Goal: Transaction & Acquisition: Purchase product/service

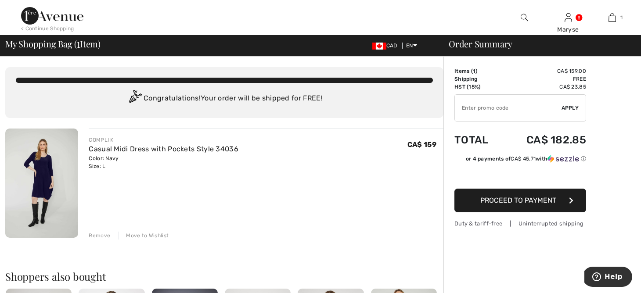
click at [47, 17] on img at bounding box center [52, 16] width 62 height 18
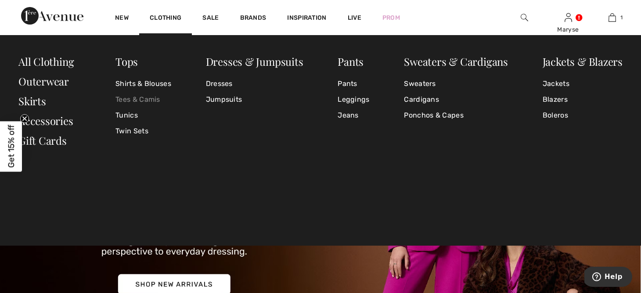
click at [131, 104] on link "Tees & Camis" at bounding box center [143, 100] width 56 height 16
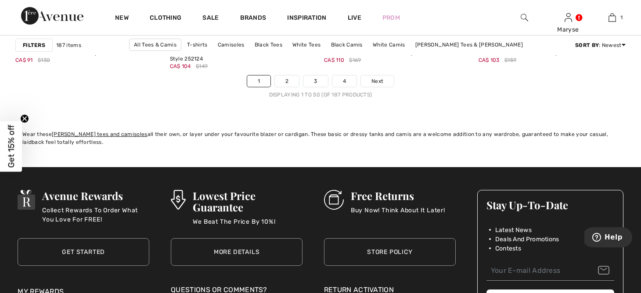
scroll to position [4038, 0]
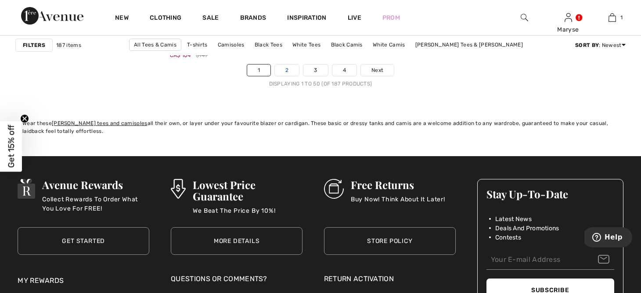
click at [283, 75] on link "2" at bounding box center [287, 70] width 24 height 11
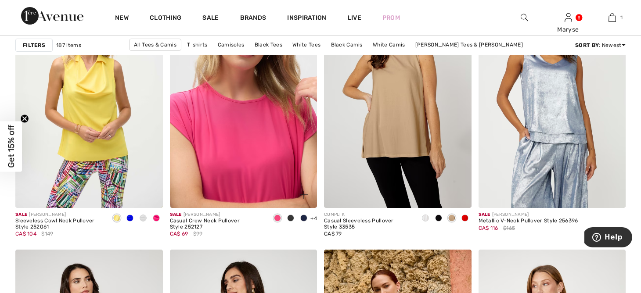
scroll to position [2710, 0]
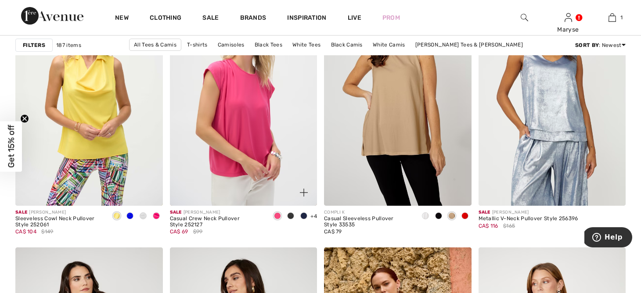
click at [288, 214] on span at bounding box center [290, 215] width 7 height 7
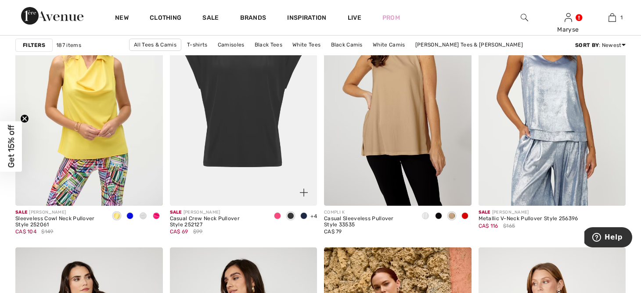
click at [305, 215] on span at bounding box center [303, 215] width 7 height 7
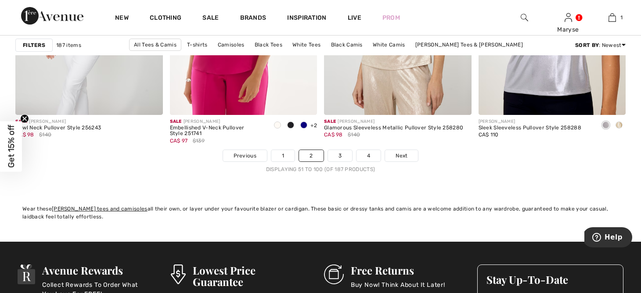
scroll to position [3954, 0]
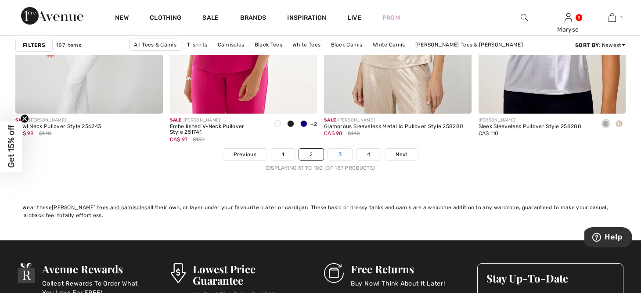
click at [333, 156] on link "3" at bounding box center [340, 154] width 24 height 11
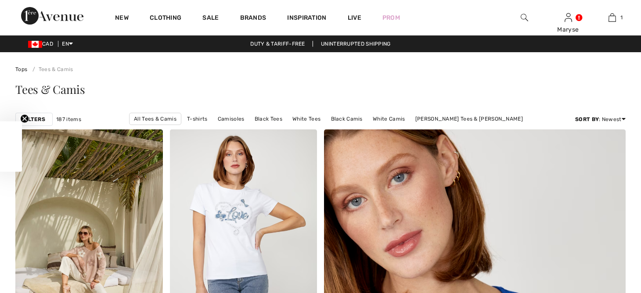
checkbox input "true"
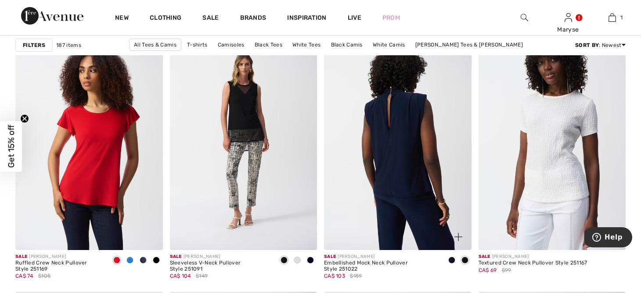
scroll to position [627, 0]
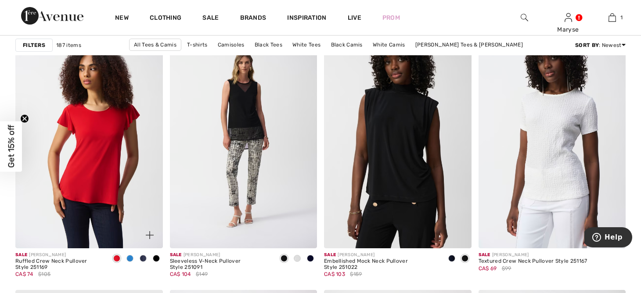
click at [131, 257] on span at bounding box center [129, 258] width 7 height 7
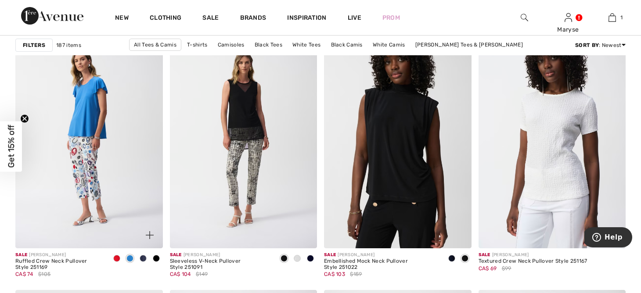
click at [139, 259] on div at bounding box center [142, 259] width 13 height 14
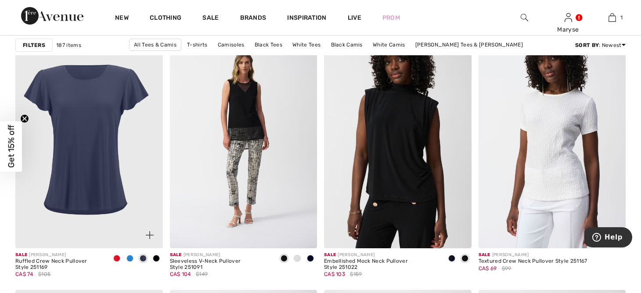
click at [156, 260] on span at bounding box center [156, 258] width 7 height 7
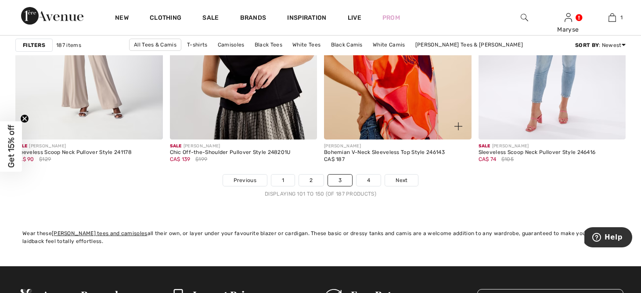
scroll to position [3929, 0]
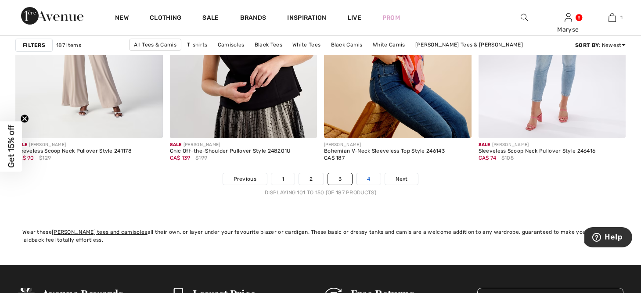
click at [367, 179] on link "4" at bounding box center [368, 178] width 24 height 11
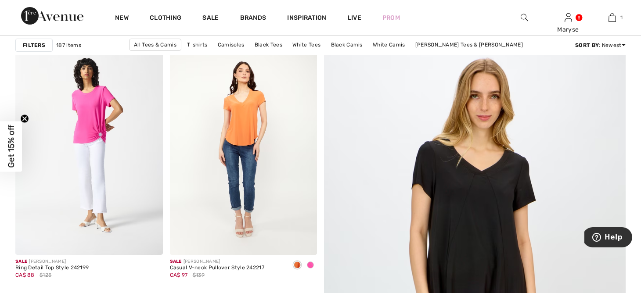
scroll to position [106, 0]
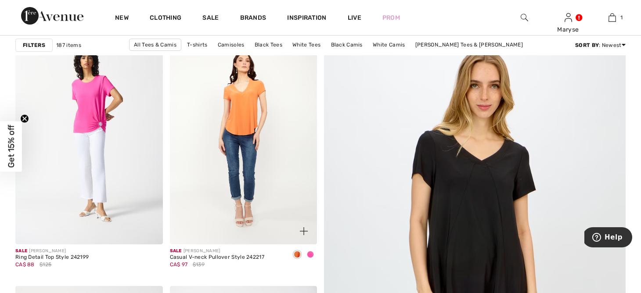
click at [311, 256] on span at bounding box center [310, 254] width 7 height 7
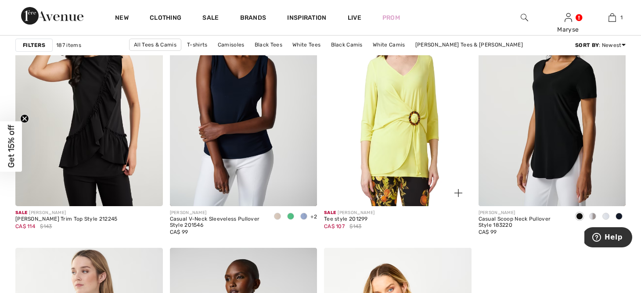
scroll to position [2712, 0]
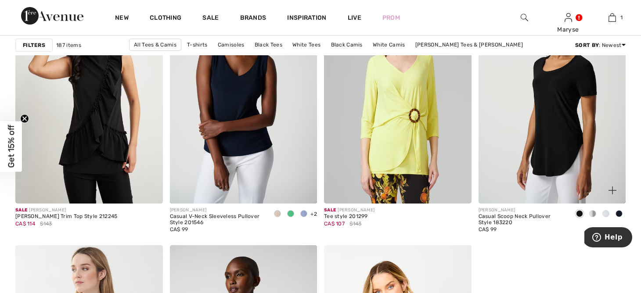
click at [593, 214] on span at bounding box center [592, 213] width 7 height 7
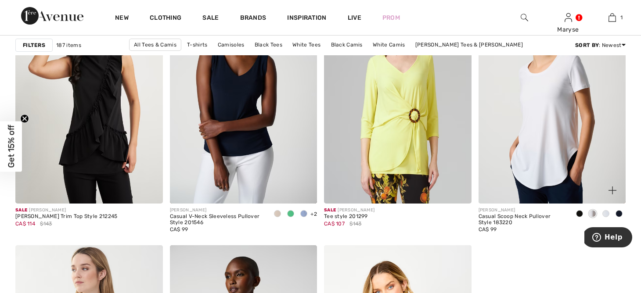
click at [603, 213] on span at bounding box center [605, 213] width 7 height 7
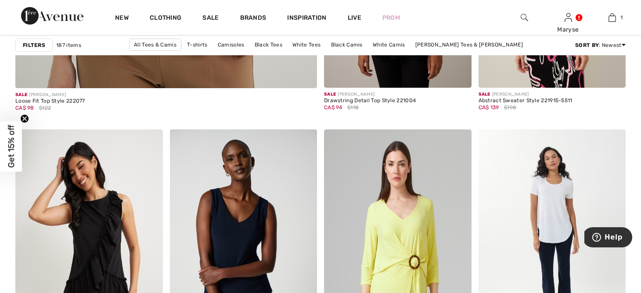
scroll to position [2518, 0]
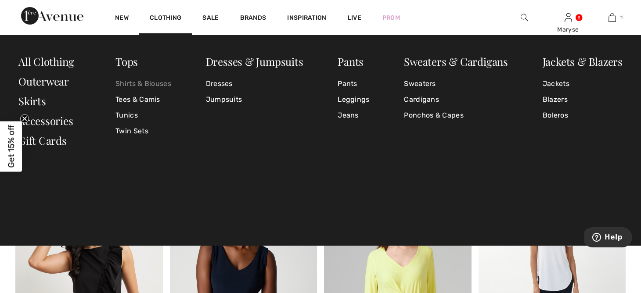
click at [164, 86] on link "Shirts & Blouses" at bounding box center [143, 84] width 56 height 16
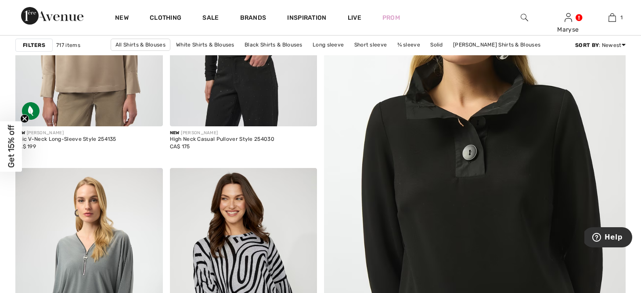
scroll to position [233, 0]
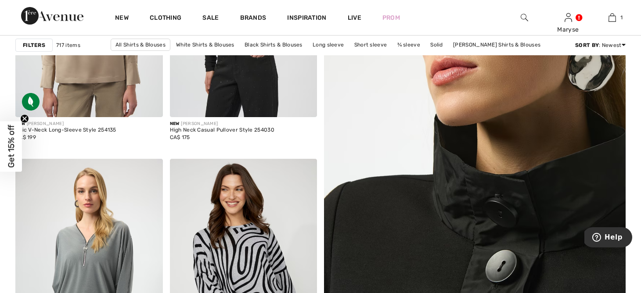
click at [398, 125] on img at bounding box center [475, 167] width 362 height 543
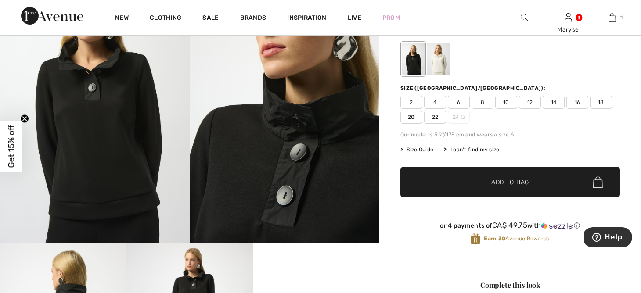
scroll to position [95, 0]
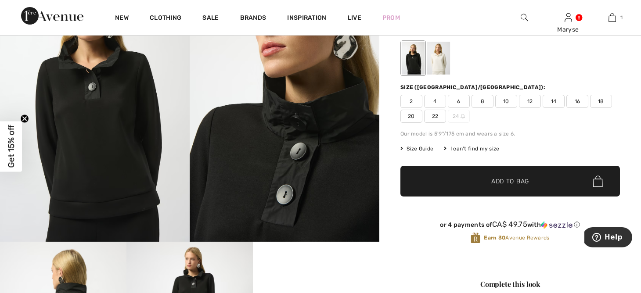
click at [429, 66] on div at bounding box center [438, 58] width 23 height 33
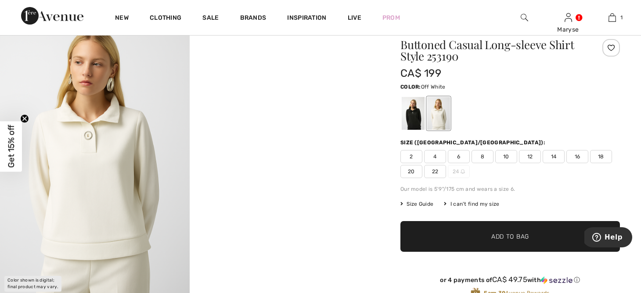
scroll to position [39, 0]
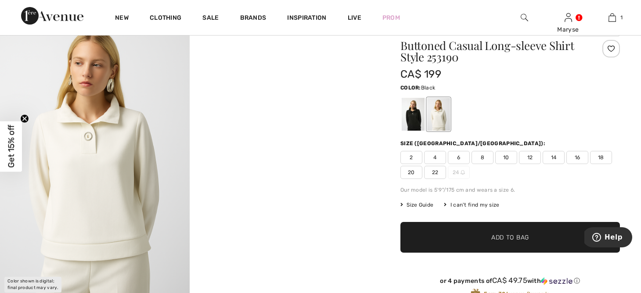
click at [406, 107] on div at bounding box center [413, 114] width 23 height 33
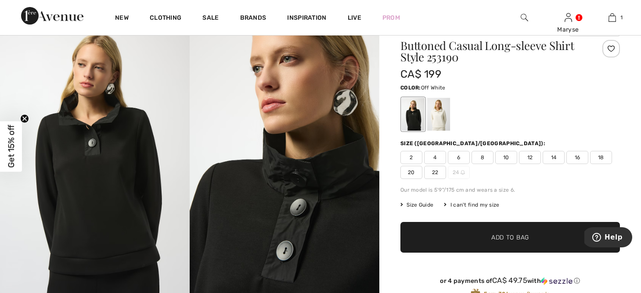
click at [443, 115] on div at bounding box center [438, 114] width 23 height 33
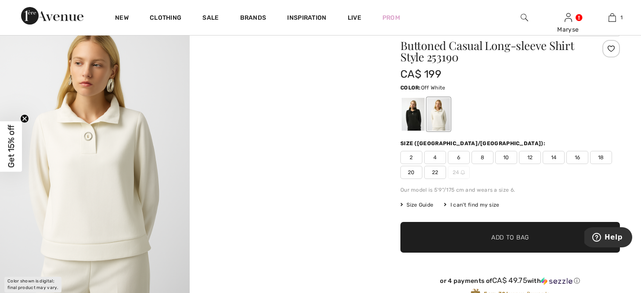
click at [527, 159] on span "12" at bounding box center [530, 157] width 22 height 13
click at [521, 228] on span "✔ Added to Bag Add to Bag" at bounding box center [509, 237] width 219 height 31
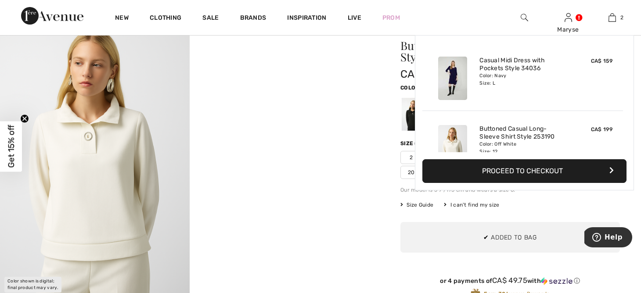
scroll to position [27, 0]
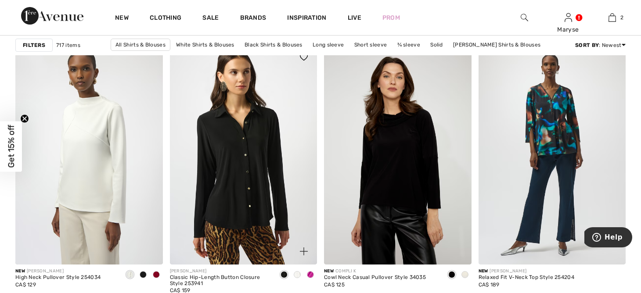
scroll to position [607, 0]
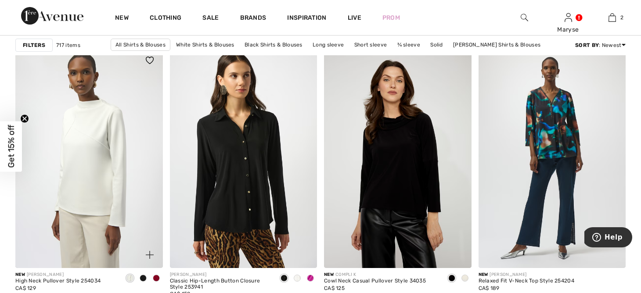
click at [158, 275] on div at bounding box center [156, 279] width 13 height 14
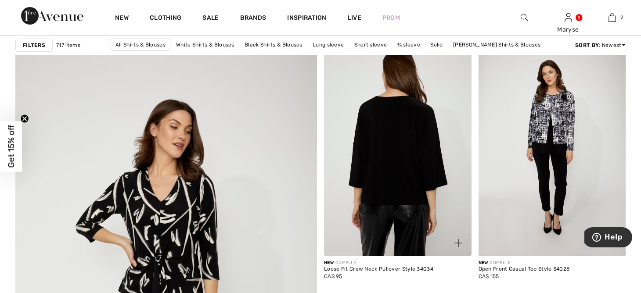
scroll to position [2130, 0]
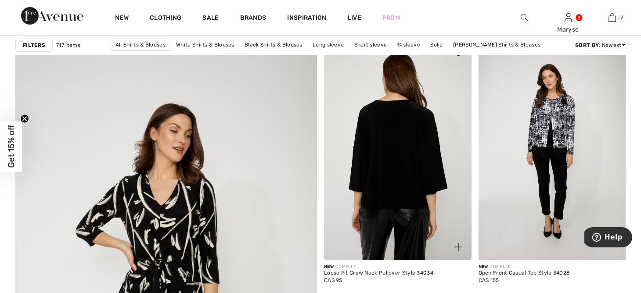
click at [420, 145] on img at bounding box center [397, 149] width 147 height 221
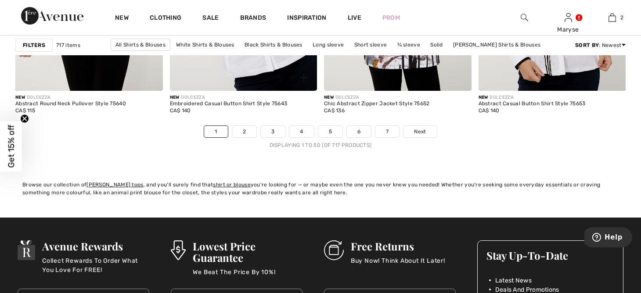
scroll to position [3943, 0]
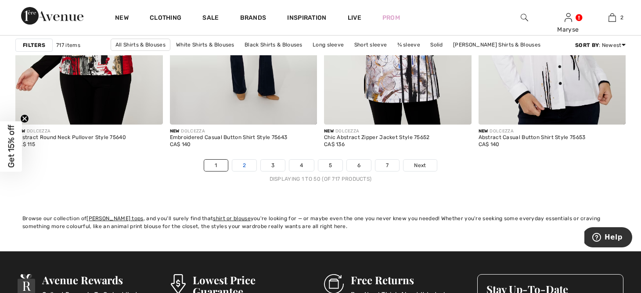
click at [243, 163] on link "2" at bounding box center [244, 165] width 24 height 11
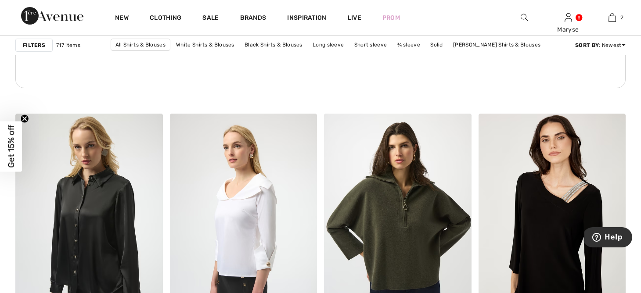
scroll to position [1235, 0]
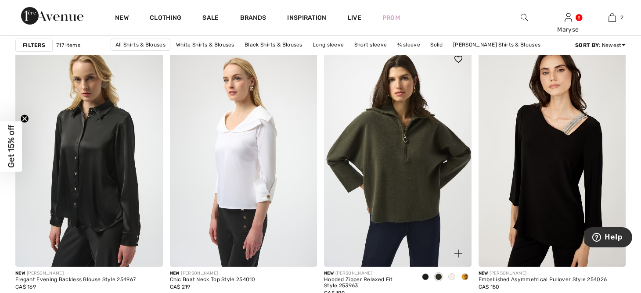
click at [453, 277] on span at bounding box center [451, 276] width 7 height 7
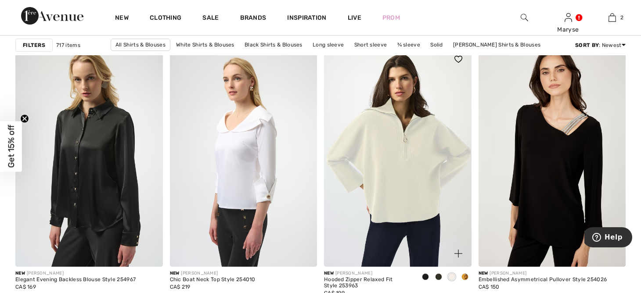
click at [465, 278] on span at bounding box center [464, 276] width 7 height 7
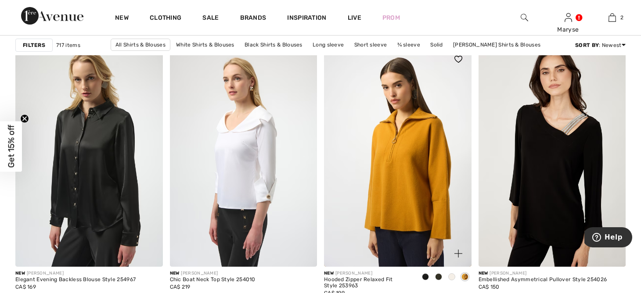
click at [424, 280] on span at bounding box center [425, 276] width 7 height 7
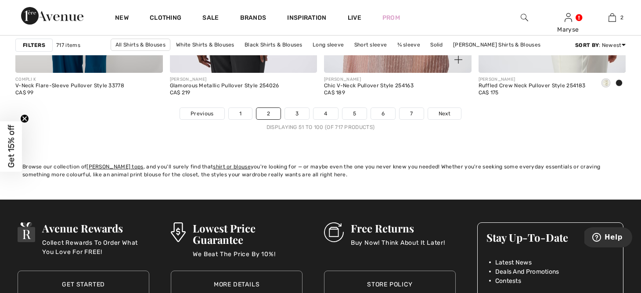
scroll to position [4005, 0]
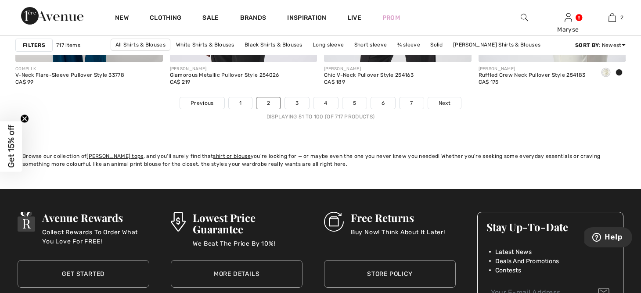
click at [297, 109] on li "3" at bounding box center [296, 103] width 25 height 12
click at [298, 103] on link "3" at bounding box center [297, 102] width 24 height 11
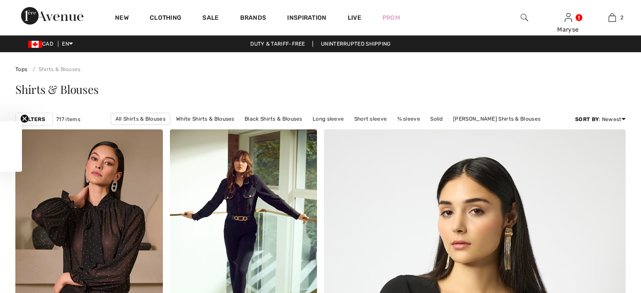
checkbox input "true"
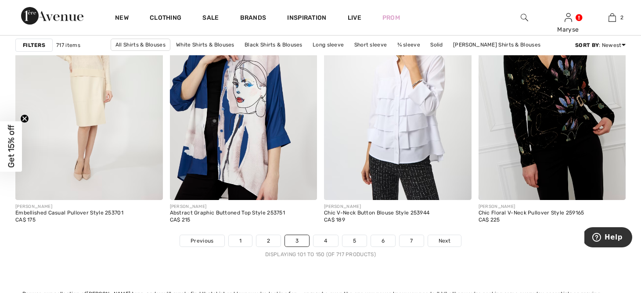
scroll to position [3868, 0]
click at [321, 242] on link "4" at bounding box center [325, 240] width 24 height 11
